Goal: Find specific page/section: Find specific page/section

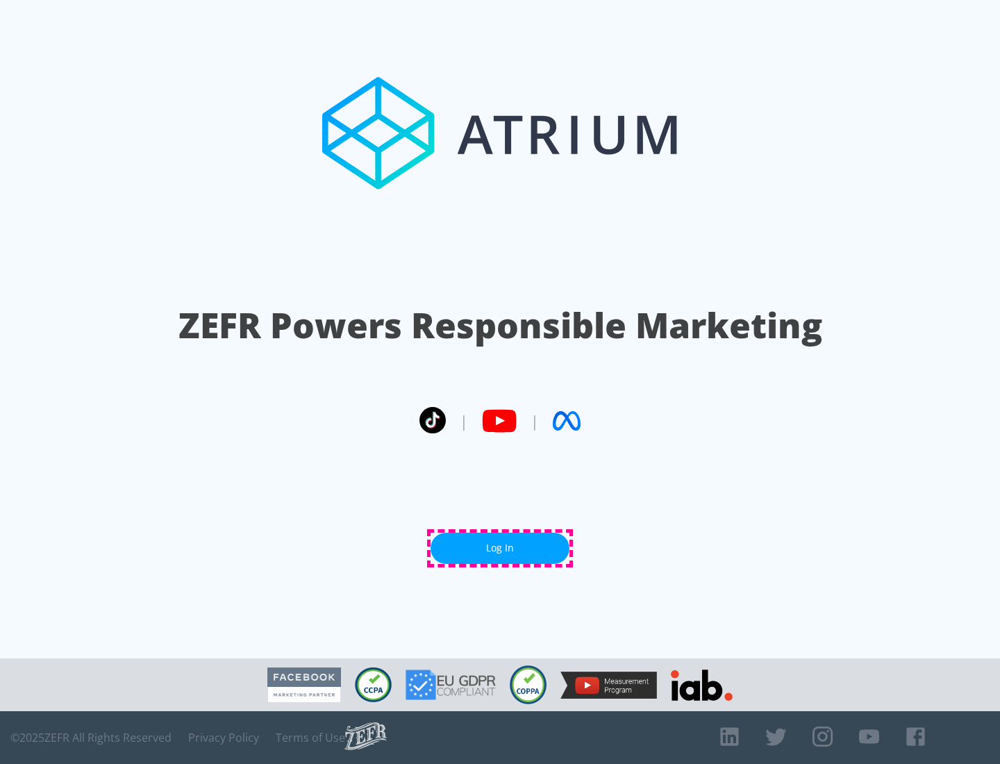
click at [500, 548] on link "Log In" at bounding box center [500, 548] width 139 height 31
